Goal: Information Seeking & Learning: Check status

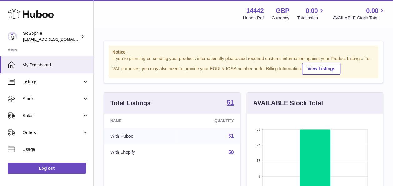
scroll to position [97, 136]
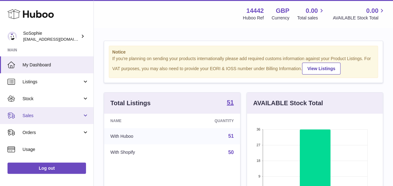
click at [61, 112] on span "Sales" at bounding box center [52, 115] width 60 height 6
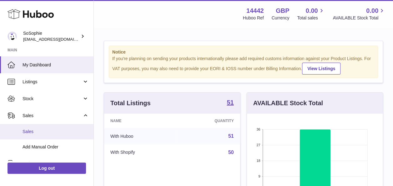
click at [61, 130] on span "Sales" at bounding box center [55, 131] width 66 height 6
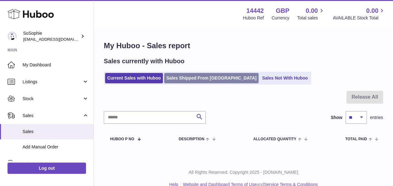
click at [199, 78] on link "Sales Shipped From Huboo" at bounding box center [211, 78] width 94 height 10
